Goal: Task Accomplishment & Management: Use online tool/utility

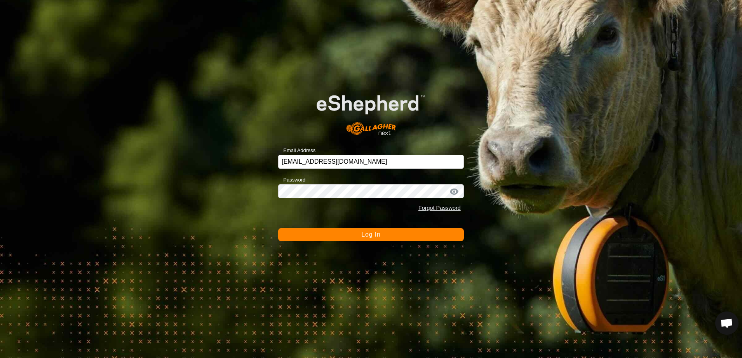
click at [313, 230] on button "Log In" at bounding box center [371, 234] width 186 height 13
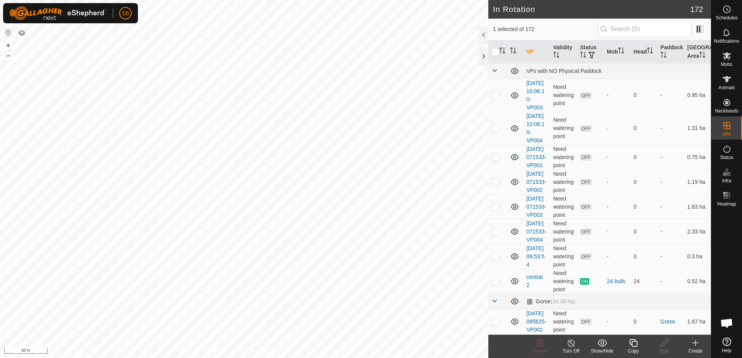
checkbox input "false"
checkbox input "true"
click at [635, 346] on icon at bounding box center [633, 343] width 8 height 8
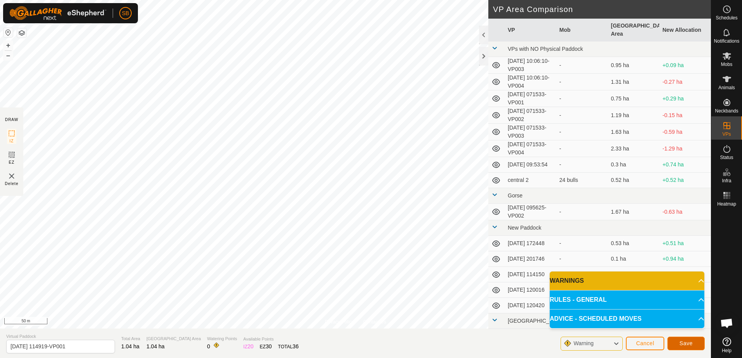
click at [685, 346] on span "Save" at bounding box center [685, 344] width 13 height 6
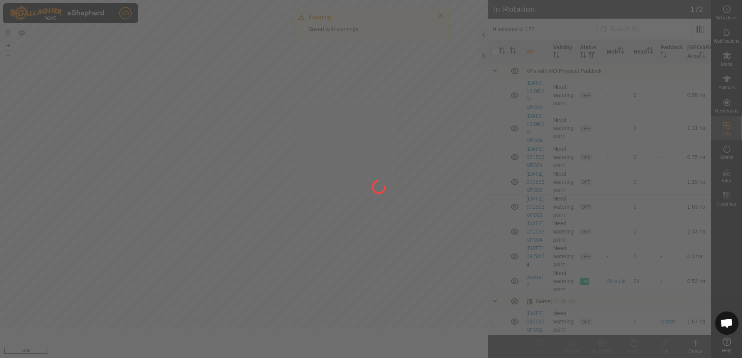
click at [729, 66] on div at bounding box center [371, 179] width 742 height 358
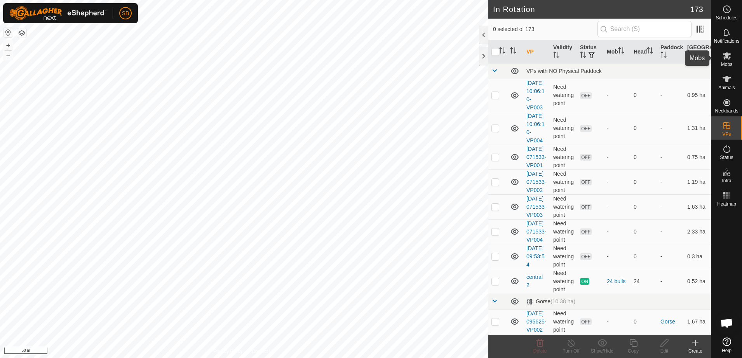
click at [728, 60] on icon at bounding box center [726, 55] width 9 height 9
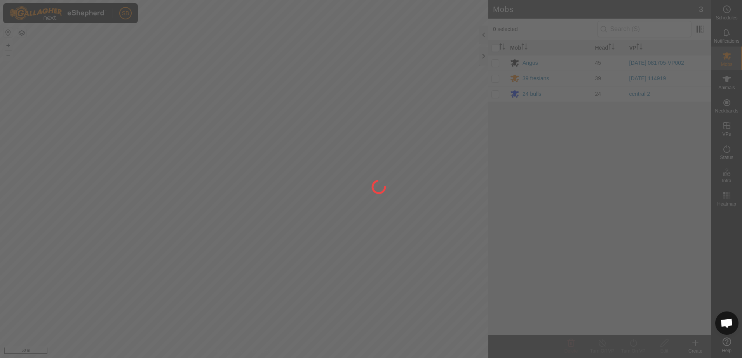
click at [498, 79] on div at bounding box center [371, 179] width 742 height 358
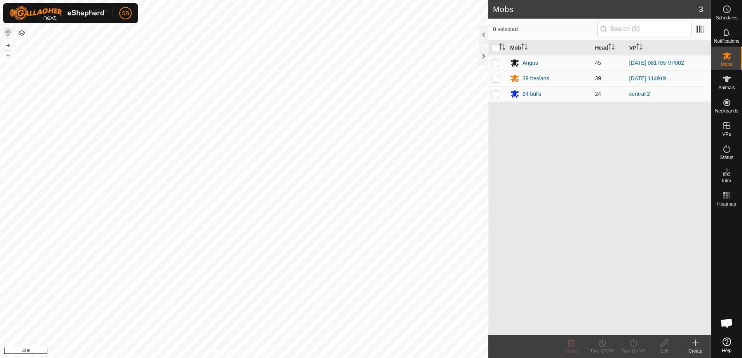
click at [493, 78] on p-checkbox at bounding box center [495, 78] width 8 height 6
checkbox input "true"
click at [636, 344] on icon at bounding box center [633, 343] width 7 height 8
click at [642, 325] on link "Now" at bounding box center [656, 326] width 77 height 16
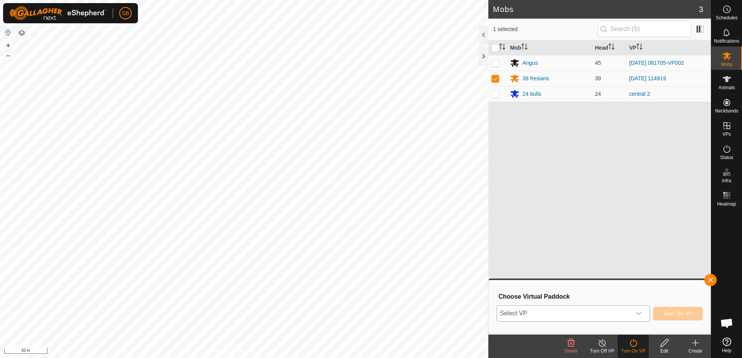
click at [639, 318] on div "dropdown trigger" at bounding box center [639, 314] width 16 height 16
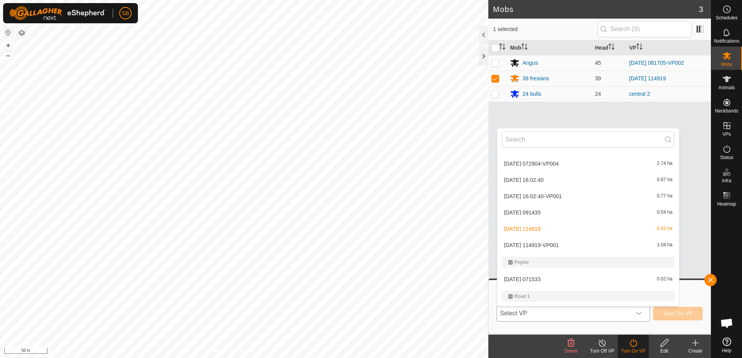
scroll to position [2476, 0]
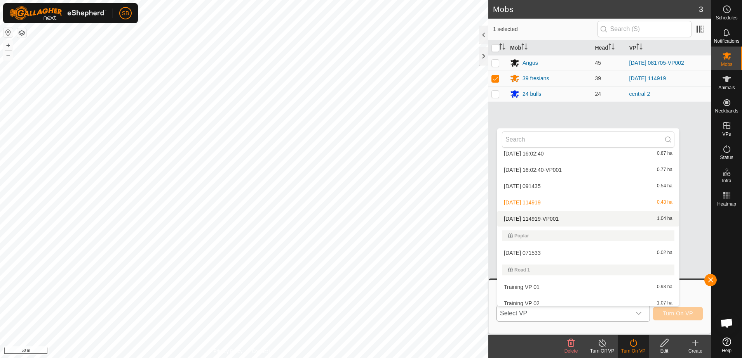
click at [563, 220] on li "[DATE] 114919-VP001 1.04 ha" at bounding box center [588, 219] width 182 height 16
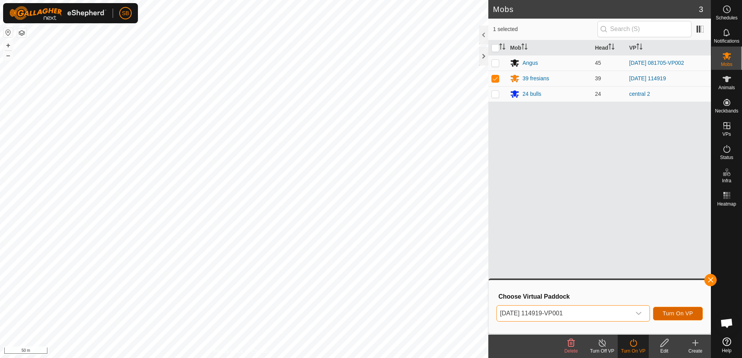
click at [675, 314] on span "Turn On VP" at bounding box center [678, 314] width 30 height 6
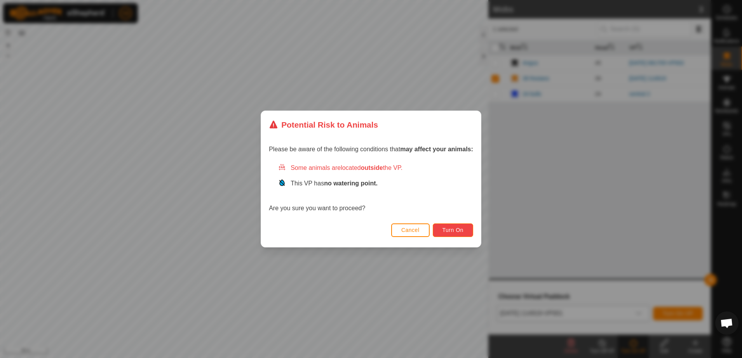
click at [453, 233] on button "Turn On" at bounding box center [453, 231] width 40 height 14
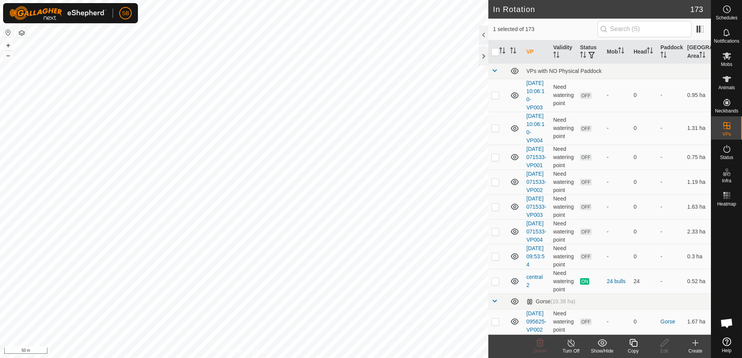
click at [630, 349] on div "Copy" at bounding box center [633, 351] width 31 height 7
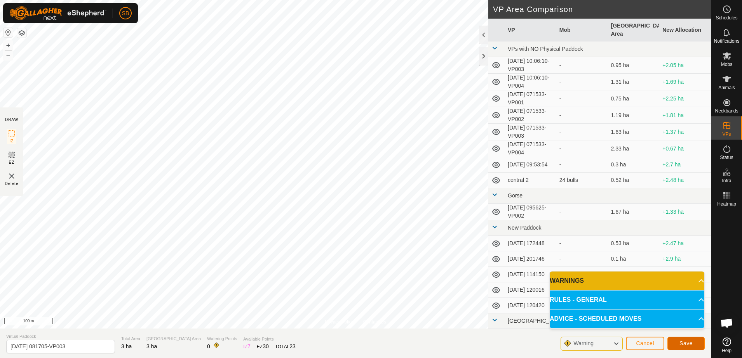
click at [685, 346] on span "Save" at bounding box center [685, 344] width 13 height 6
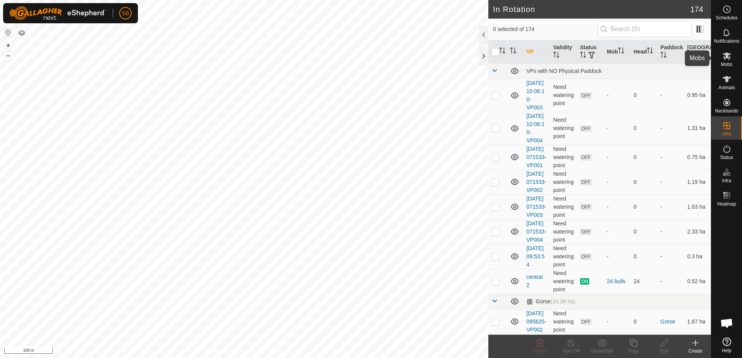
click at [731, 61] on es-mob-svg-icon at bounding box center [727, 56] width 14 height 12
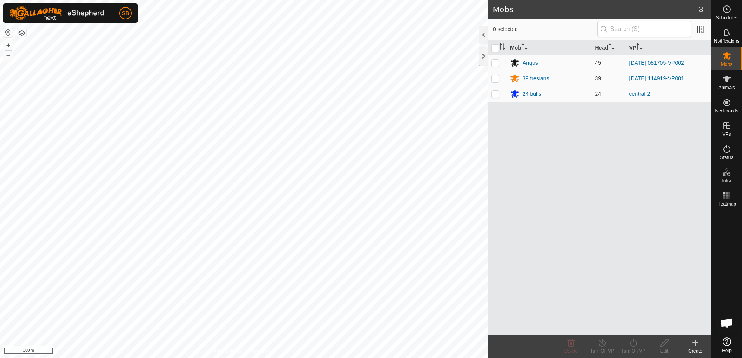
click at [498, 62] on p-checkbox at bounding box center [495, 63] width 8 height 6
checkbox input "true"
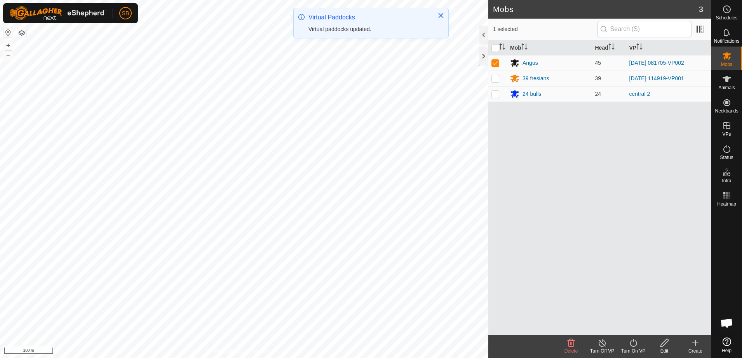
click at [637, 341] on icon at bounding box center [633, 343] width 10 height 9
click at [638, 329] on link "Now" at bounding box center [656, 326] width 77 height 16
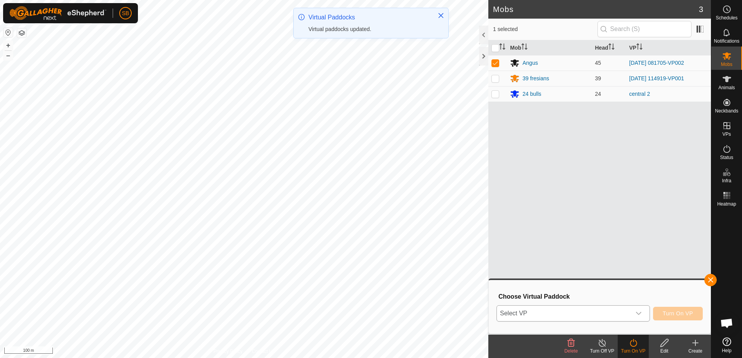
click at [623, 311] on span "Select VP" at bounding box center [564, 314] width 134 height 16
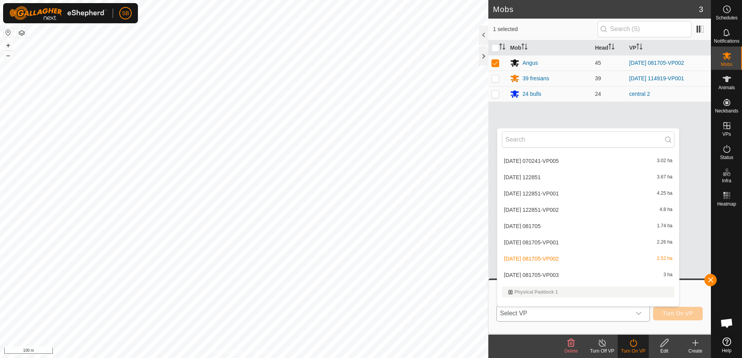
scroll to position [1602, 0]
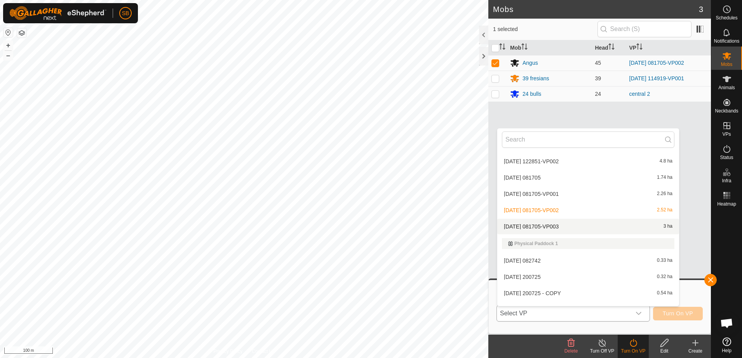
click at [553, 229] on li "[DATE] 081705-VP003 3 ha" at bounding box center [588, 227] width 182 height 16
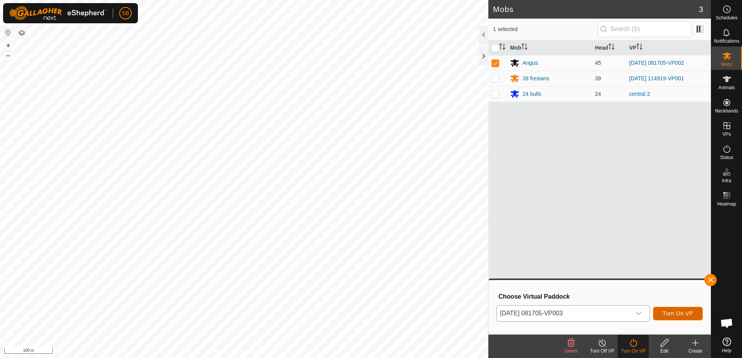
click at [677, 311] on span "Turn On VP" at bounding box center [678, 314] width 30 height 6
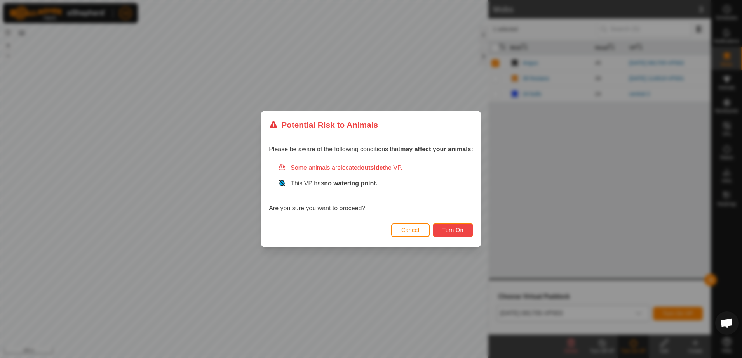
click at [452, 234] on button "Turn On" at bounding box center [453, 231] width 40 height 14
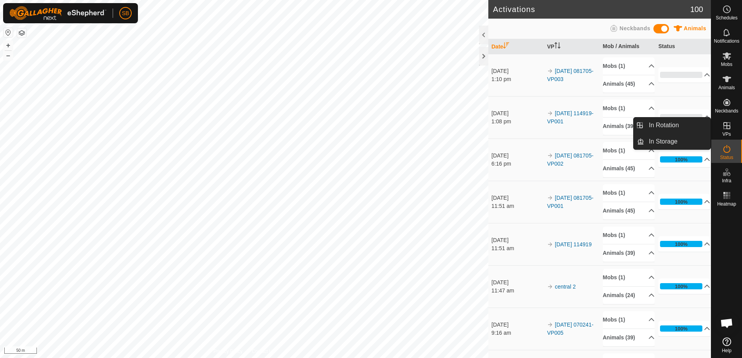
click at [724, 131] on es-virtualpaddocks-svg-icon at bounding box center [727, 126] width 14 height 12
drag, startPoint x: 713, startPoint y: 127, endPoint x: 736, endPoint y: 128, distance: 22.9
click at [738, 128] on div "VPs" at bounding box center [726, 128] width 31 height 23
click at [688, 127] on link "In Rotation" at bounding box center [677, 126] width 66 height 16
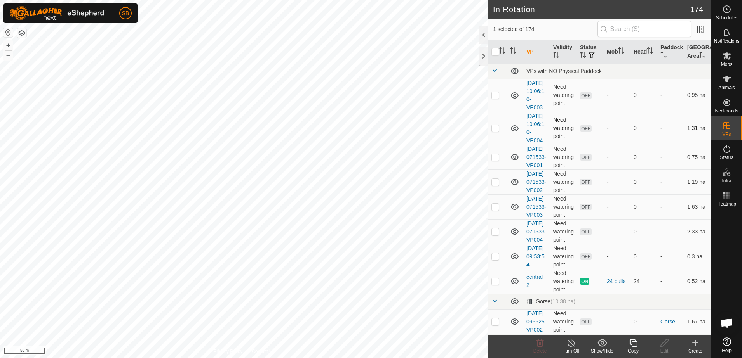
checkbox input "false"
checkbox input "true"
checkbox input "false"
click at [634, 346] on icon at bounding box center [633, 343] width 10 height 9
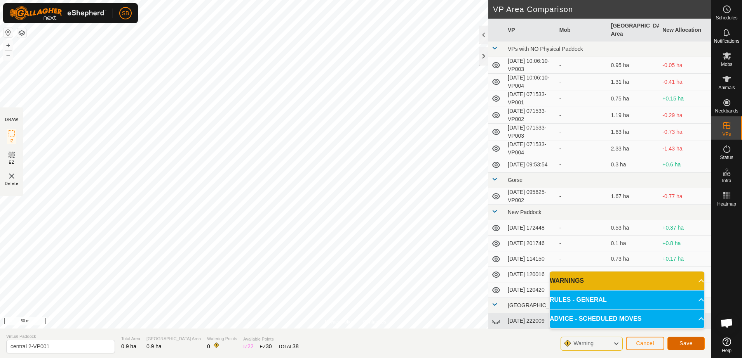
click at [684, 339] on button "Save" at bounding box center [685, 344] width 37 height 14
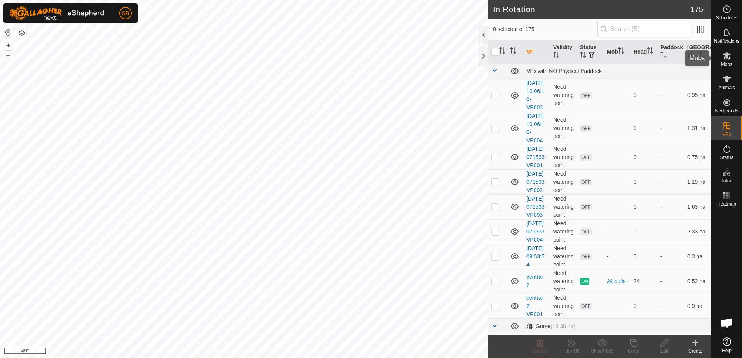
click at [732, 61] on es-mob-svg-icon at bounding box center [727, 56] width 14 height 12
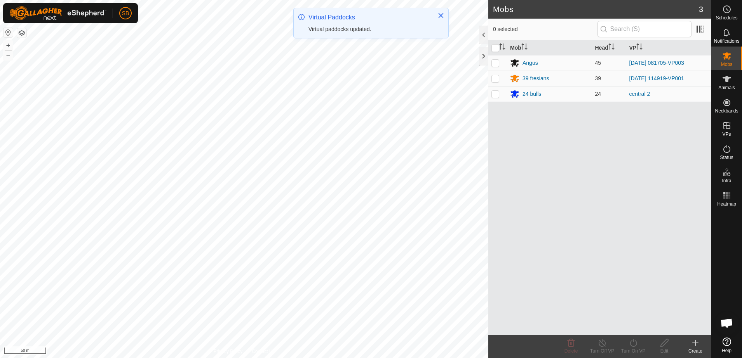
click at [495, 98] on td at bounding box center [497, 94] width 19 height 16
checkbox input "true"
click at [638, 346] on turn-on-svg-icon at bounding box center [633, 343] width 31 height 9
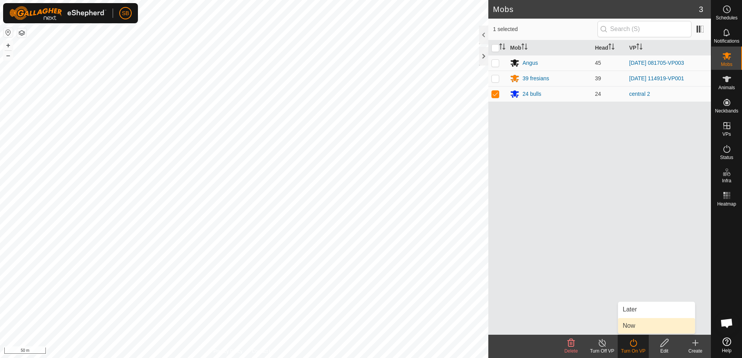
click at [633, 328] on link "Now" at bounding box center [656, 326] width 77 height 16
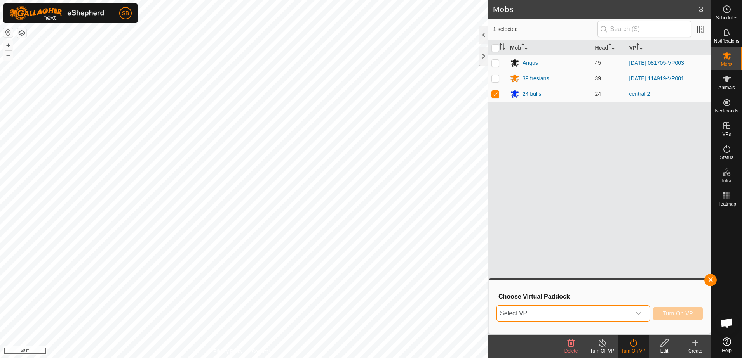
click at [590, 313] on span "Select VP" at bounding box center [564, 314] width 134 height 16
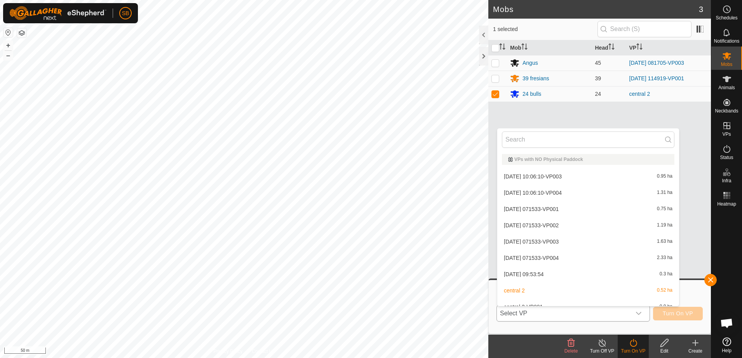
scroll to position [9, 0]
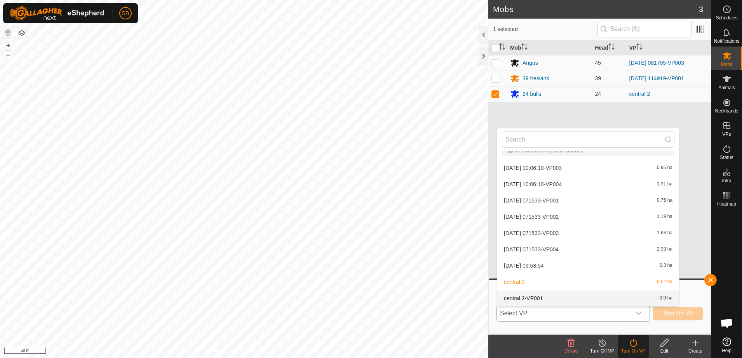
click at [564, 300] on li "central 2-VP001 0.9 ha" at bounding box center [588, 299] width 182 height 16
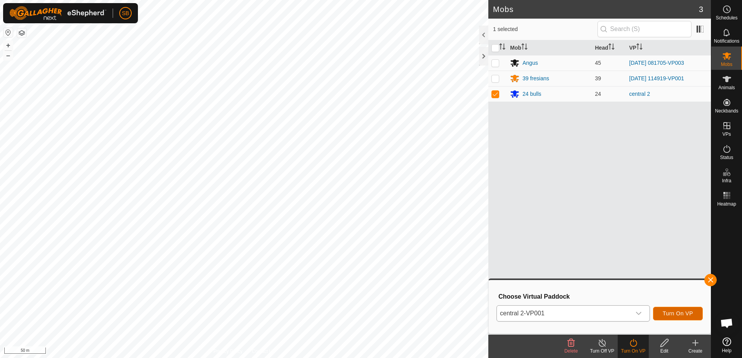
click at [674, 315] on span "Turn On VP" at bounding box center [678, 314] width 30 height 6
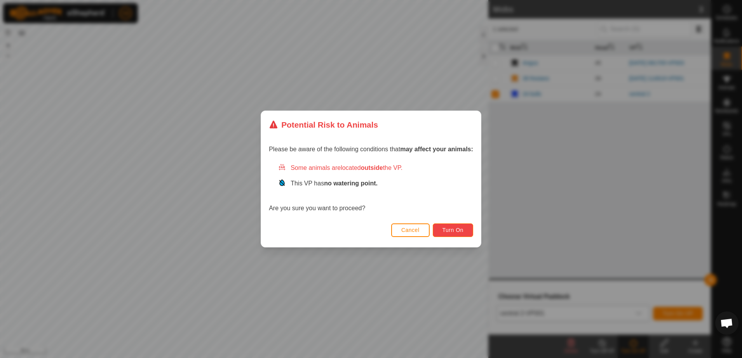
click at [465, 227] on button "Turn On" at bounding box center [453, 231] width 40 height 14
